Goal: Task Accomplishment & Management: Complete application form

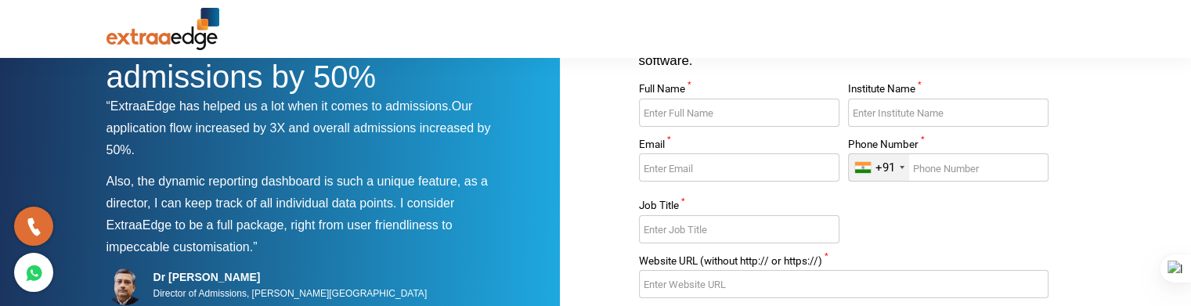
scroll to position [90, 0]
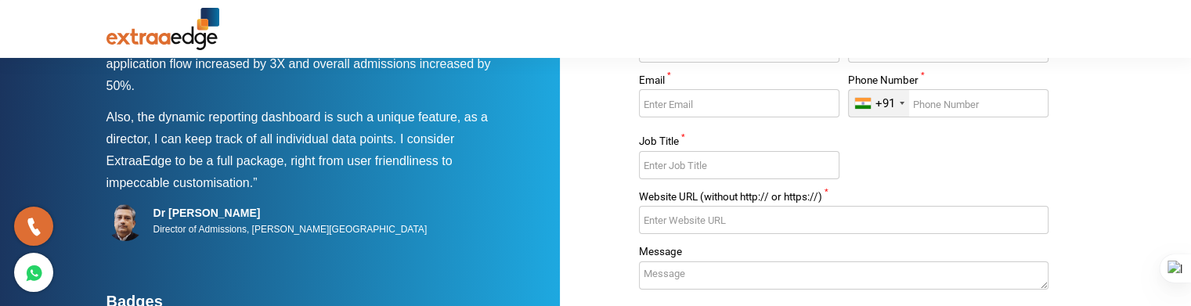
scroll to position [157, 0]
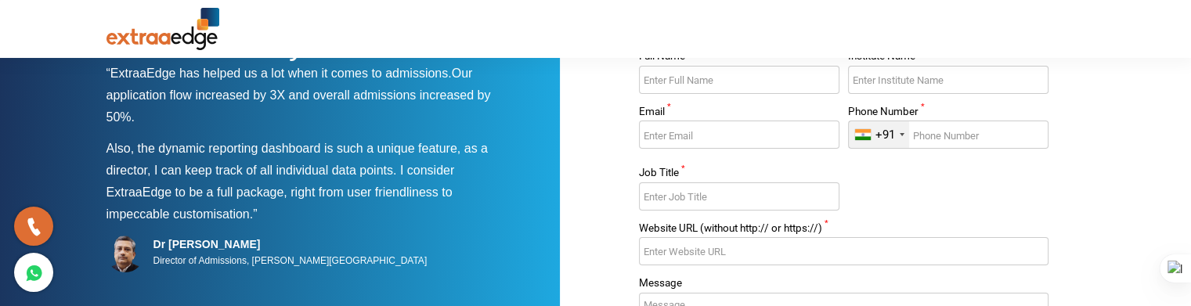
scroll to position [128, 0]
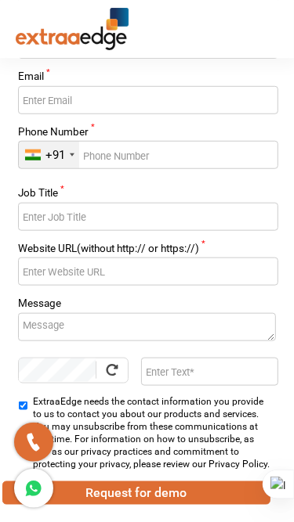
scroll to position [396, 0]
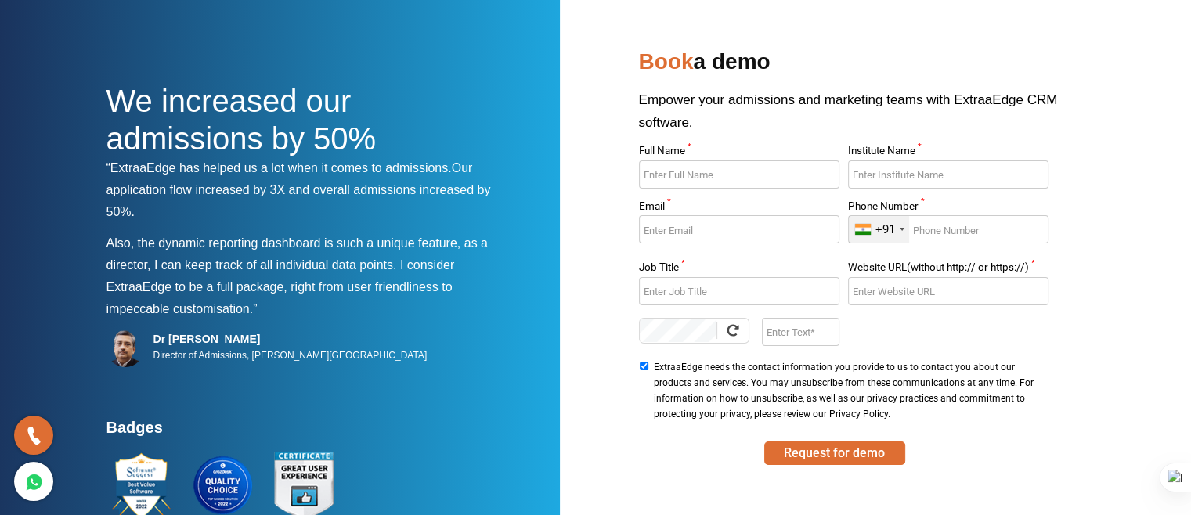
scroll to position [28, 0]
